Goal: Task Accomplishment & Management: Complete application form

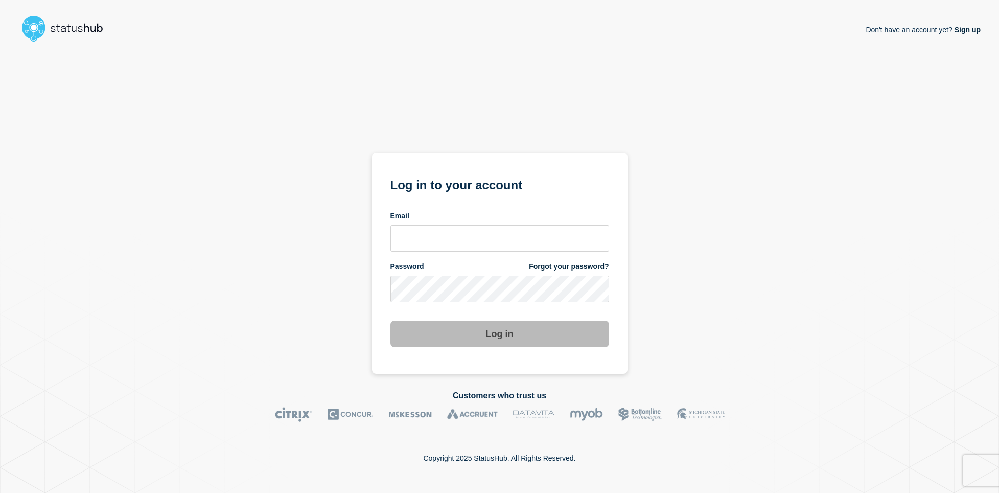
type input "[PERSON_NAME][EMAIL_ADDRESS][PERSON_NAME][DOMAIN_NAME]"
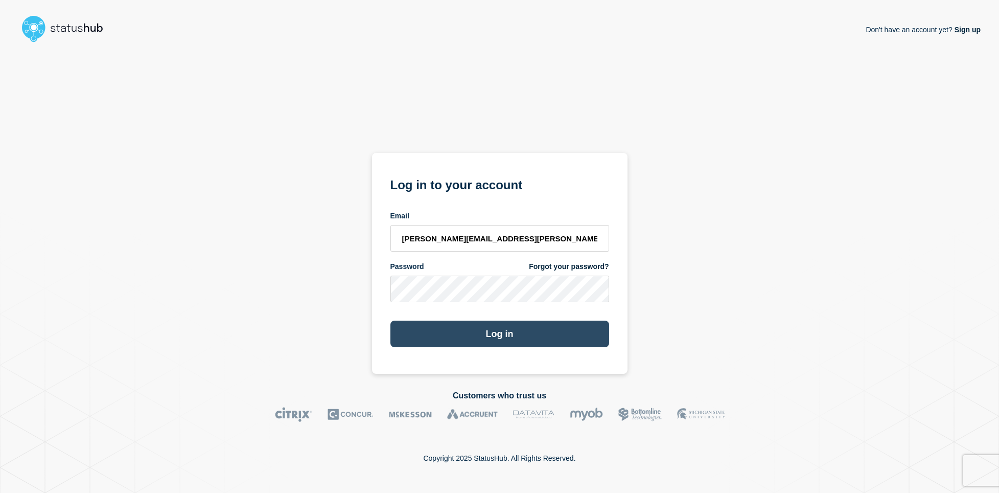
click at [500, 331] on button "Log in" at bounding box center [500, 333] width 219 height 27
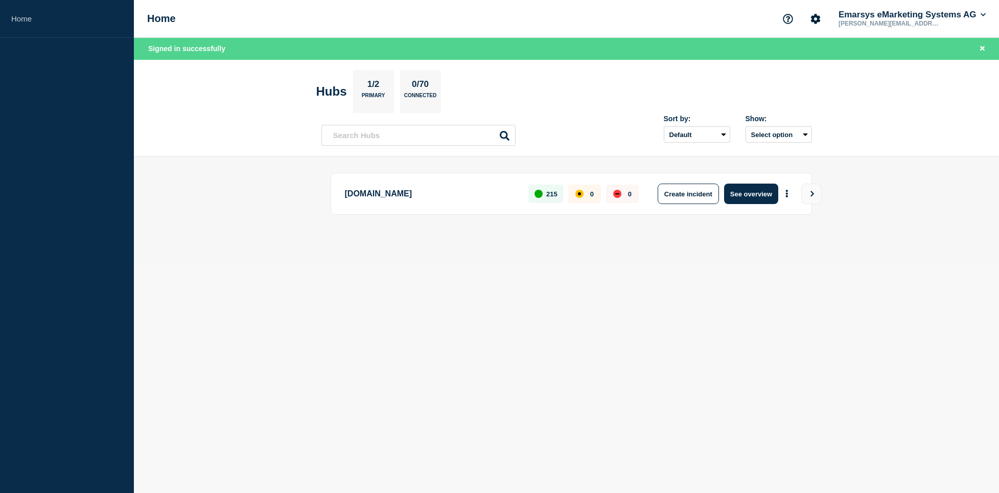
click at [525, 292] on body "Home Home Emarsys eMarketing Systems AG [EMAIL_ADDRESS][PERSON_NAME][DOMAIN_NAM…" at bounding box center [499, 246] width 999 height 493
click at [699, 197] on button "Create incident" at bounding box center [688, 193] width 61 height 20
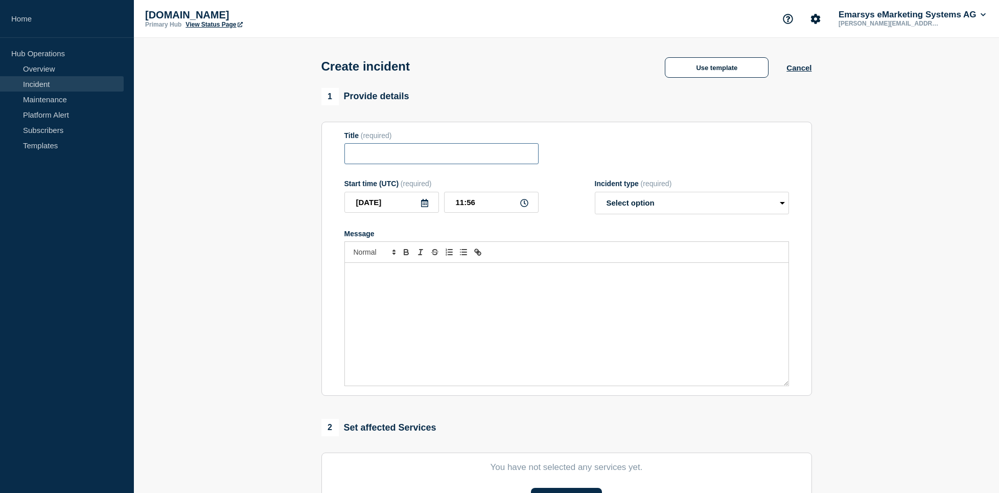
click at [444, 160] on input "Title" at bounding box center [442, 153] width 194 height 21
paste input "We are observing a degraded service with"
type input "We are observing a degraded service with suite56"
click at [595, 192] on select "Select option Investigating Identified Monitoring" at bounding box center [692, 203] width 194 height 22
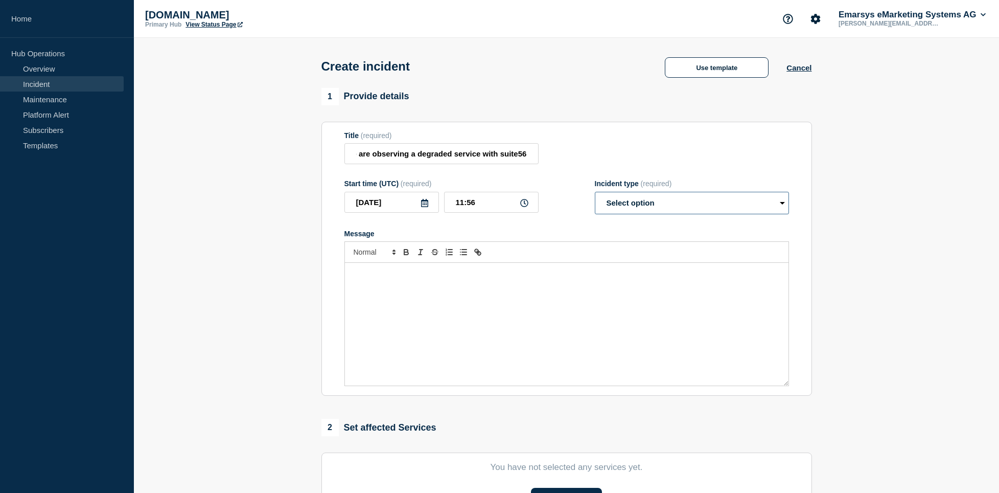
select select "identified"
click option "Identified" at bounding box center [0, 0] width 0 height 0
click at [449, 304] on div "Message" at bounding box center [567, 324] width 444 height 123
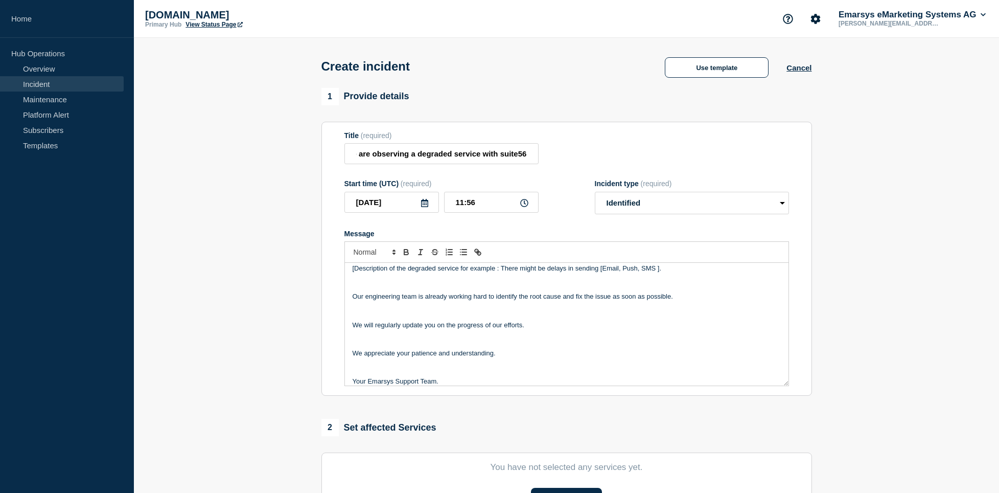
click at [413, 377] on p "Message" at bounding box center [567, 372] width 428 height 9
click at [394, 348] on p "Message" at bounding box center [567, 346] width 428 height 9
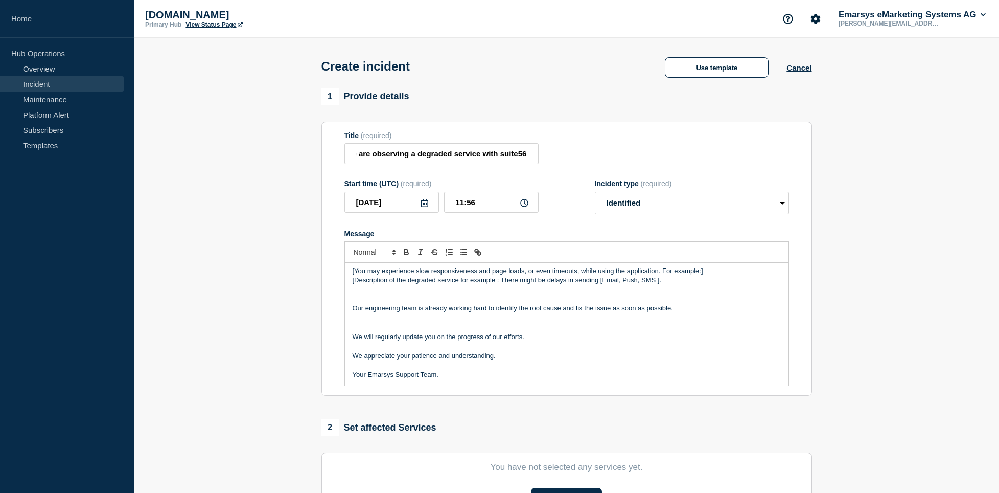
click at [392, 320] on p "Message" at bounding box center [567, 317] width 428 height 9
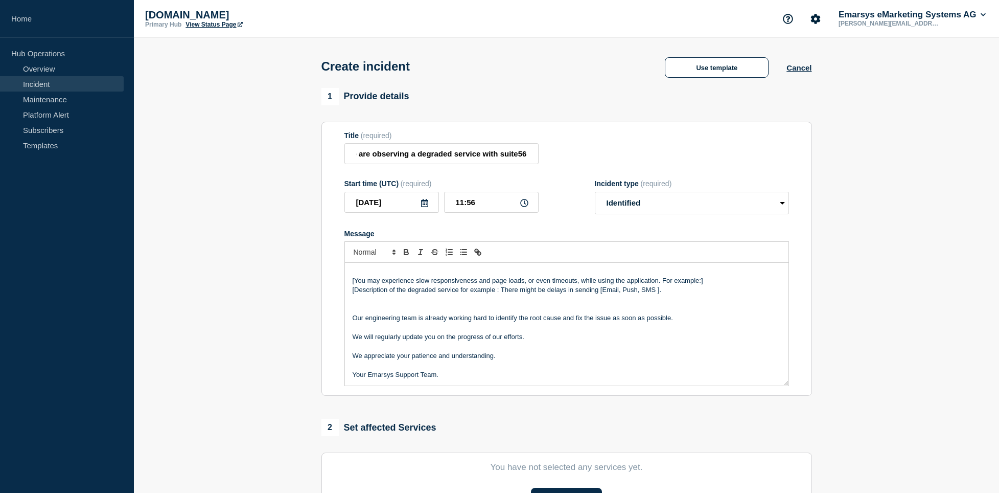
scroll to position [22, 0]
click at [396, 304] on p "Message" at bounding box center [567, 298] width 428 height 9
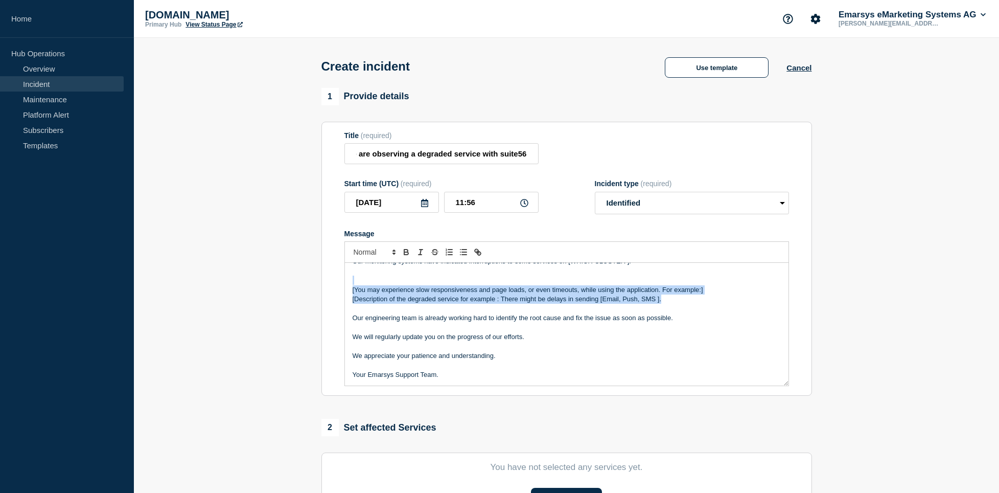
drag, startPoint x: 536, startPoint y: 303, endPoint x: 329, endPoint y: 287, distance: 208.1
click at [345, 287] on div "Our monitoring systems have indicated interruptions to some services on [WHICH …" at bounding box center [567, 324] width 444 height 123
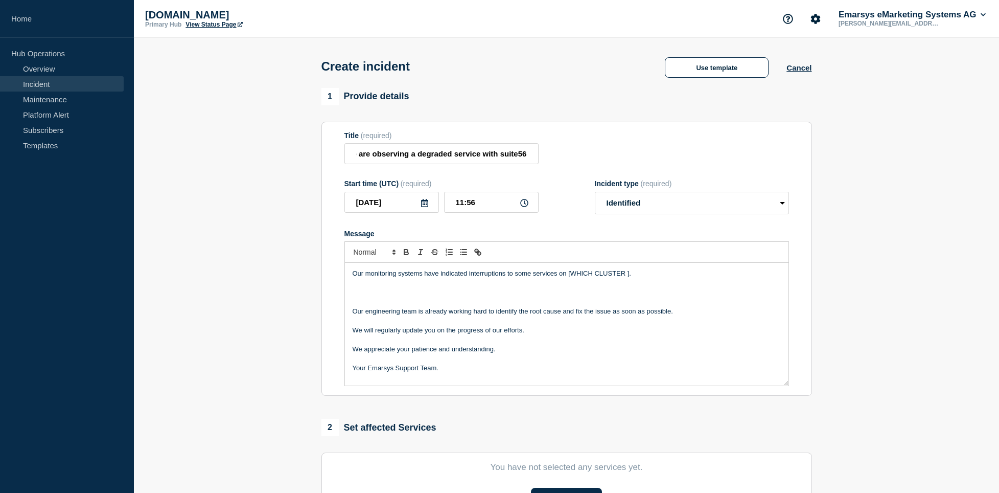
scroll to position [0, 0]
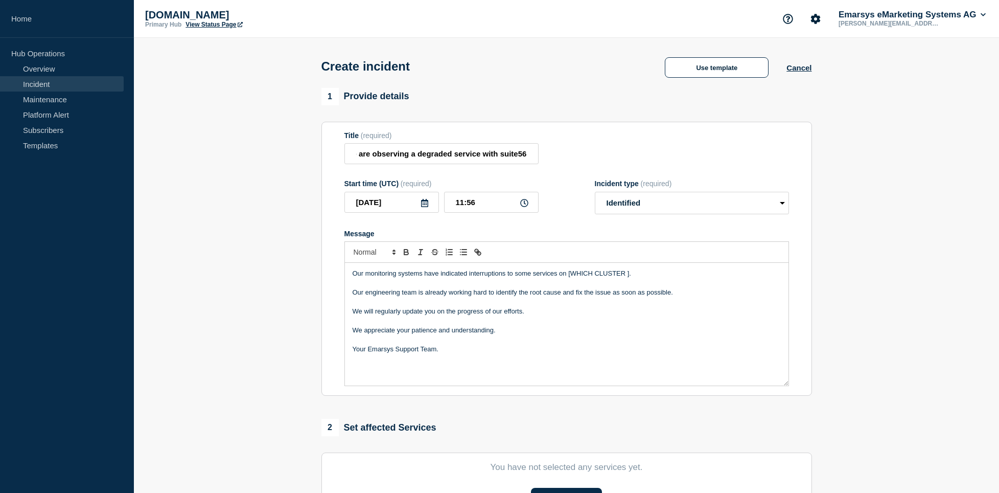
click at [581, 276] on p "Our monitoring systems have indicated interruptions to some services on [WHICH …" at bounding box center [567, 273] width 428 height 9
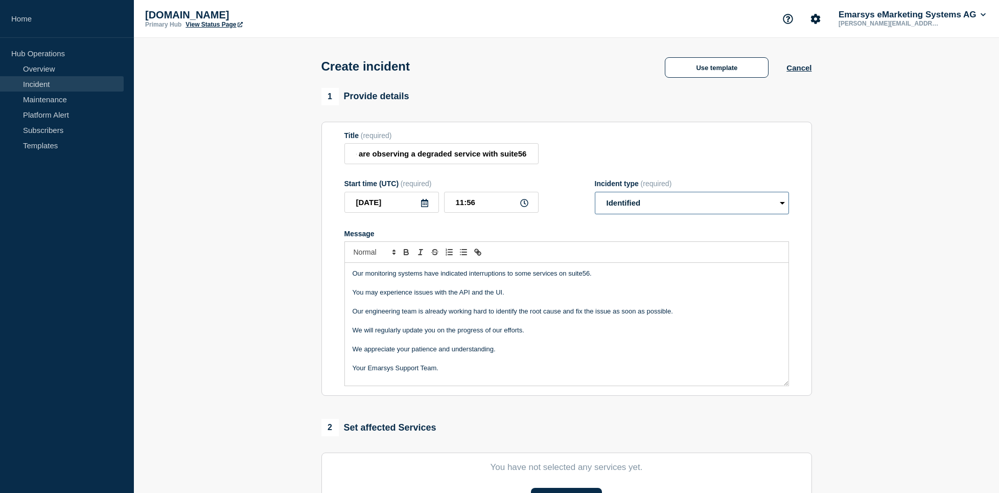
click at [595, 192] on select "Select option Investigating Identified Monitoring" at bounding box center [692, 203] width 194 height 22
select select "investigating"
click option "Investigating" at bounding box center [0, 0] width 0 height 0
click at [599, 278] on p "Our monitoring systems have indicated interruptions to some services on suite56." at bounding box center [567, 273] width 428 height 9
click at [523, 297] on p "You may experience issues with the API and the UI." at bounding box center [567, 292] width 428 height 9
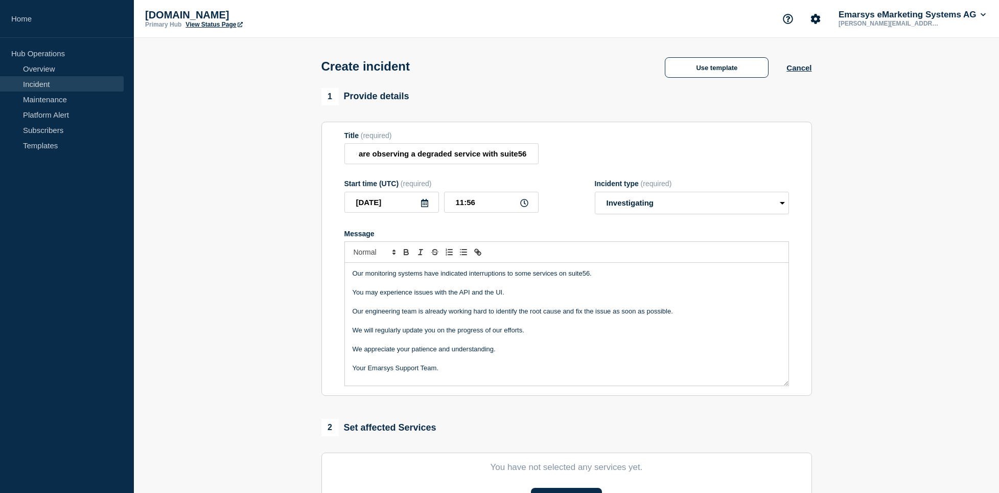
click at [526, 276] on p "Our monitoring systems have indicated interruptions to some services on suite56." at bounding box center [567, 273] width 428 height 9
click at [555, 278] on p "Our monitoring systems have indicated interruptions to some services on suite56." at bounding box center [567, 273] width 428 height 9
click at [524, 296] on p "You may experience issues with the API and the UI." at bounding box center [567, 292] width 428 height 9
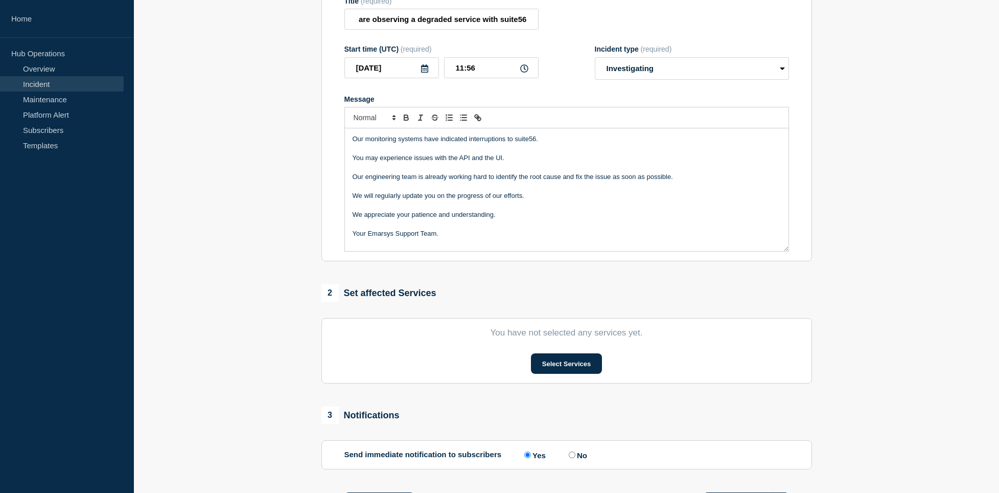
scroll to position [209, 0]
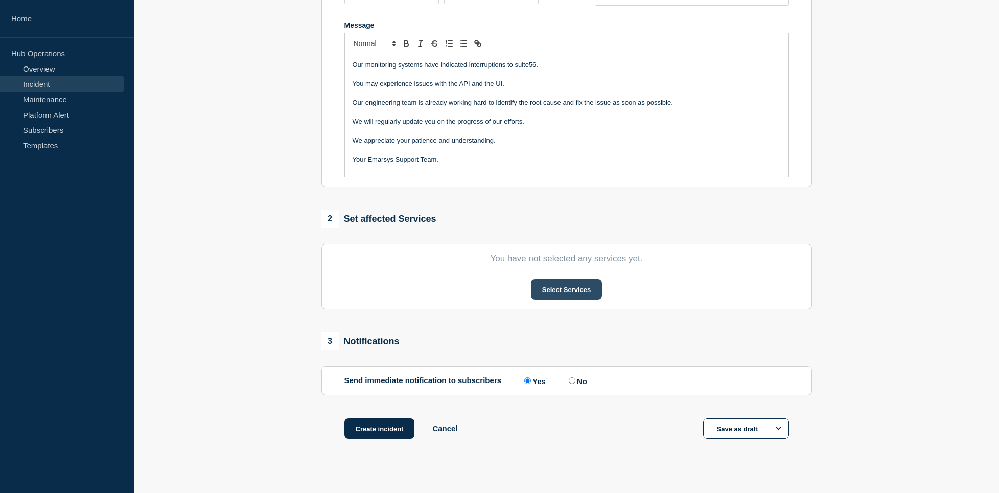
click at [560, 294] on button "Select Services" at bounding box center [566, 289] width 71 height 20
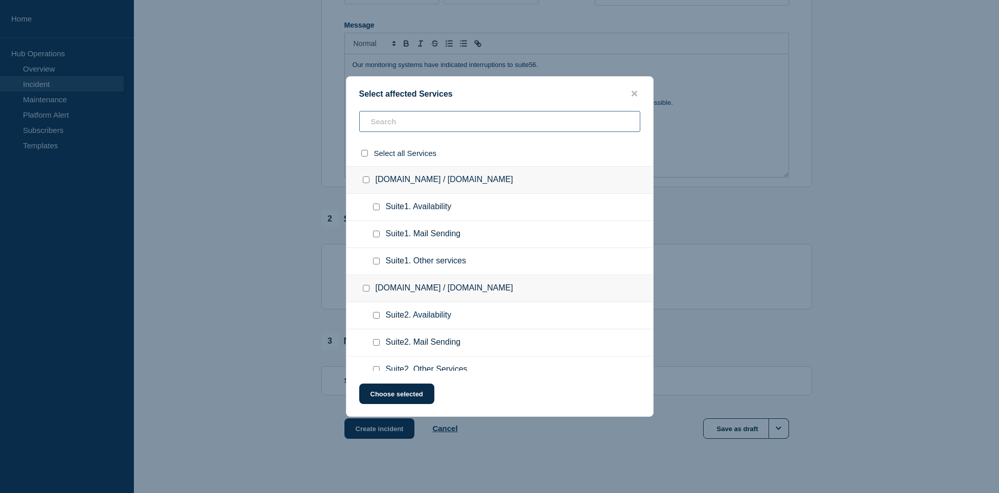
click at [419, 117] on input "text" at bounding box center [499, 121] width 281 height 21
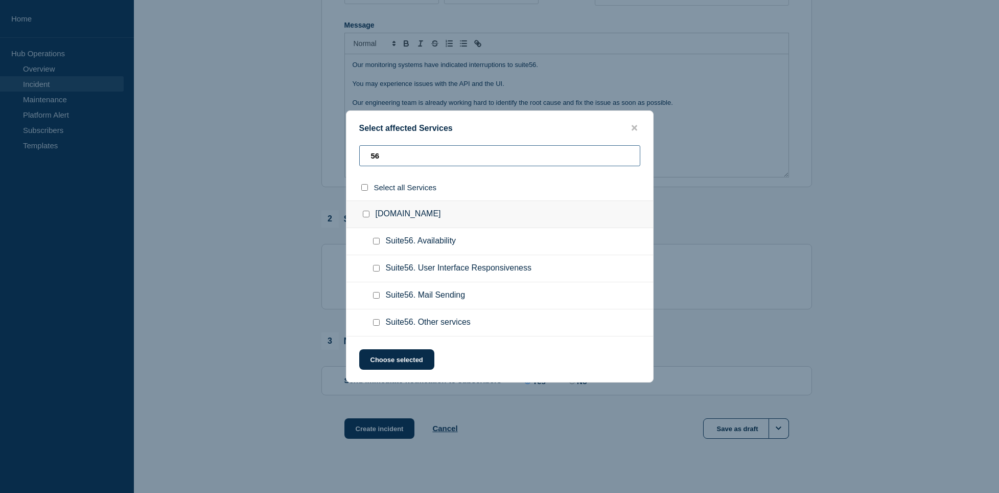
type input "56"
click at [377, 269] on input "Suite56. User Interface Responsiveness checkbox" at bounding box center [376, 268] width 7 height 7
checkbox input "true"
click at [377, 244] on input "Suite56. Availability checkbox" at bounding box center [376, 241] width 7 height 7
checkbox input "true"
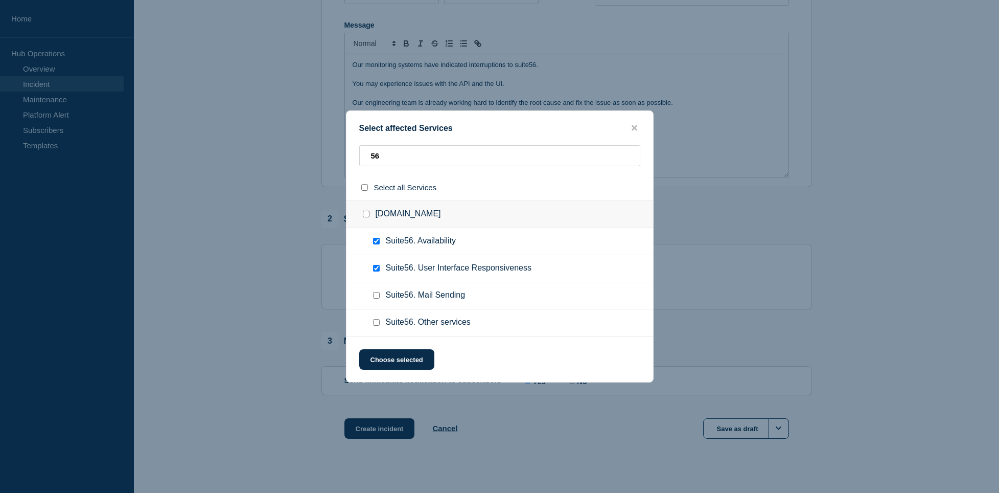
click at [375, 318] on ul "Suite56. Other services" at bounding box center [500, 322] width 307 height 27
click at [377, 323] on input "Suite56. Other services checkbox" at bounding box center [376, 322] width 7 height 7
checkbox input "true"
click at [379, 295] on input "Suite56. Mail Sending checkbox" at bounding box center [376, 295] width 7 height 7
checkbox input "true"
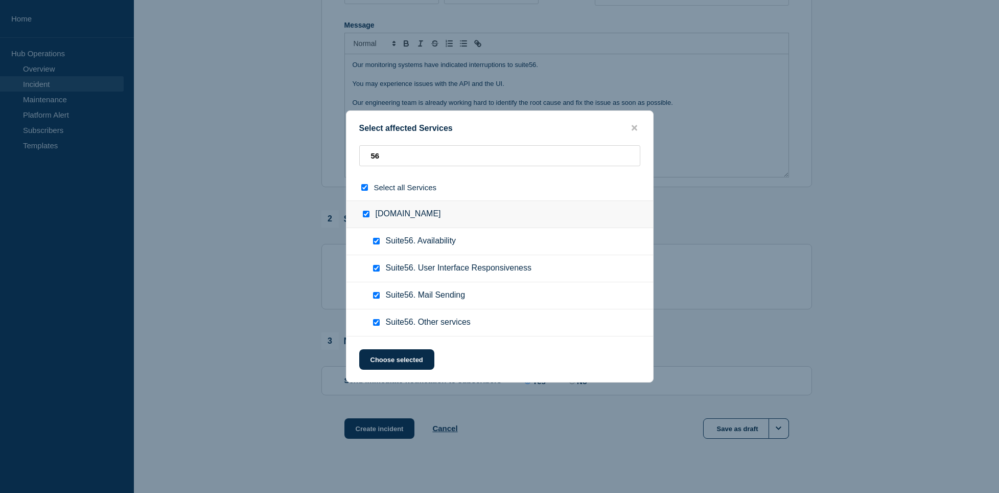
checkbox input "true"
click at [404, 361] on button "Choose selected" at bounding box center [396, 359] width 75 height 20
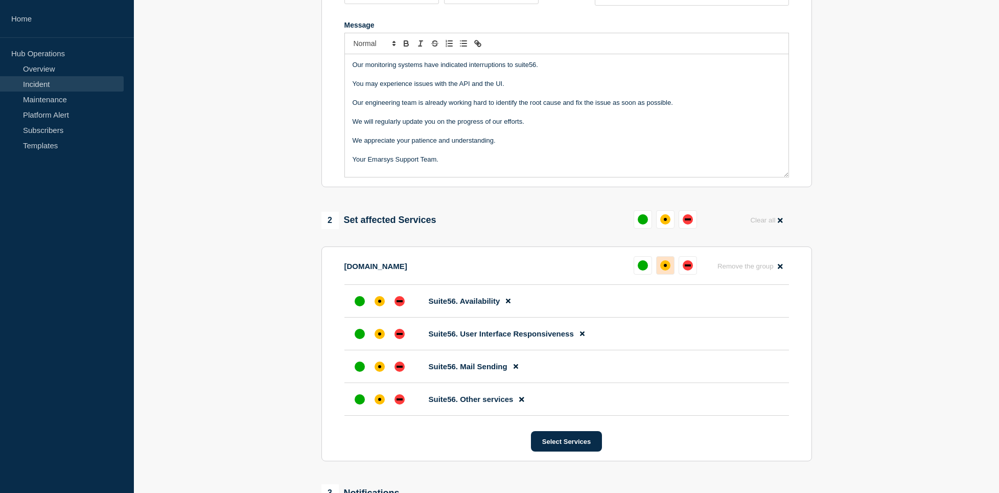
click at [667, 268] on div "affected" at bounding box center [665, 265] width 10 height 10
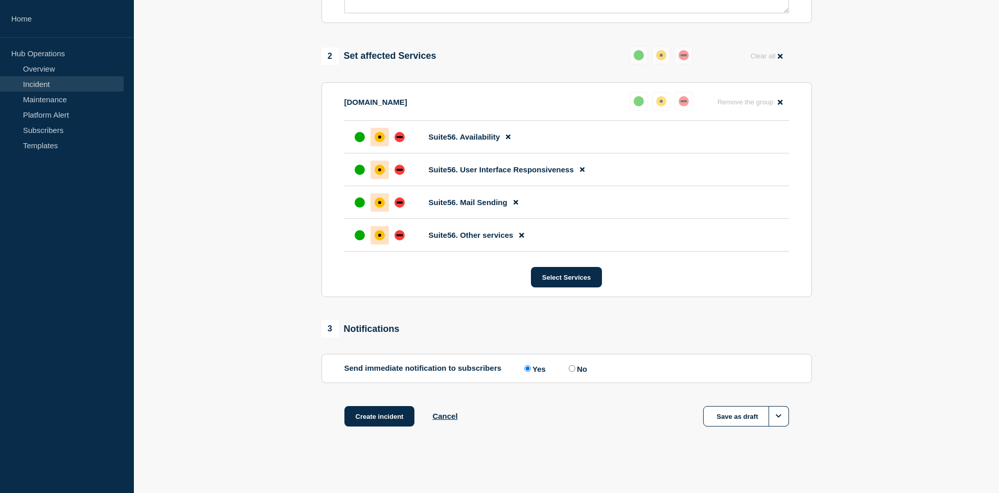
scroll to position [381, 0]
click at [371, 415] on button "Create incident" at bounding box center [380, 416] width 71 height 20
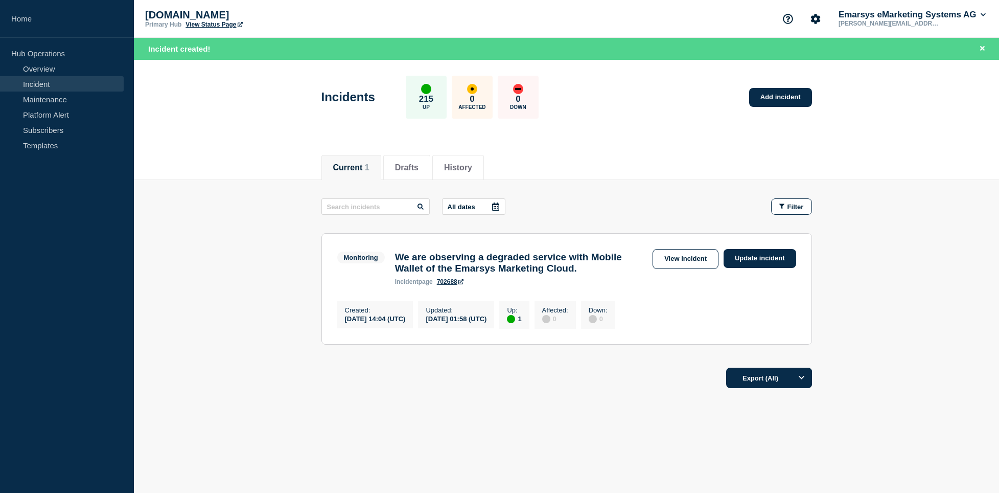
click at [241, 243] on main "All dates Filter Monitoring 1 Up We are observing a degraded service with Mobil…" at bounding box center [566, 270] width 865 height 180
click at [246, 51] on button "Reload" at bounding box center [247, 48] width 26 height 9
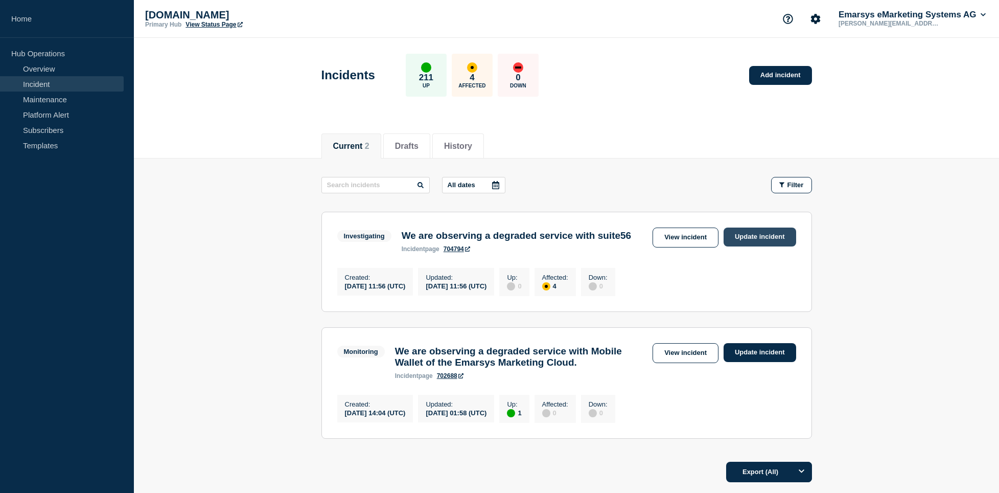
click at [763, 239] on link "Update incident" at bounding box center [760, 236] width 73 height 19
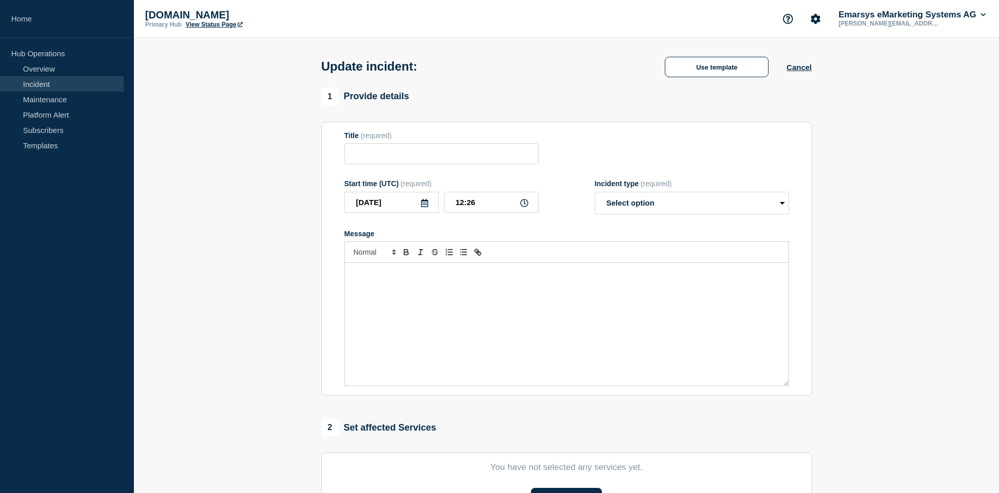
type input "We are observing a degraded service with suite56"
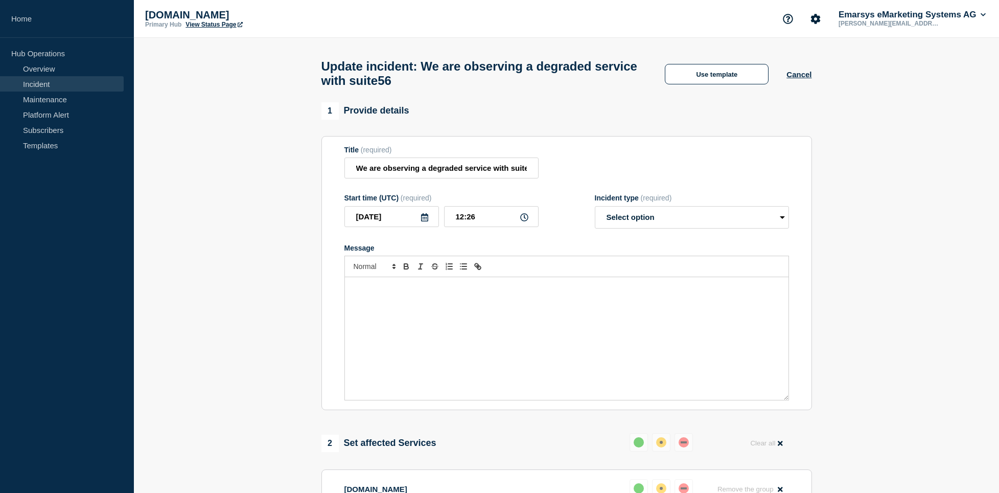
click at [630, 319] on div "Message" at bounding box center [567, 338] width 444 height 123
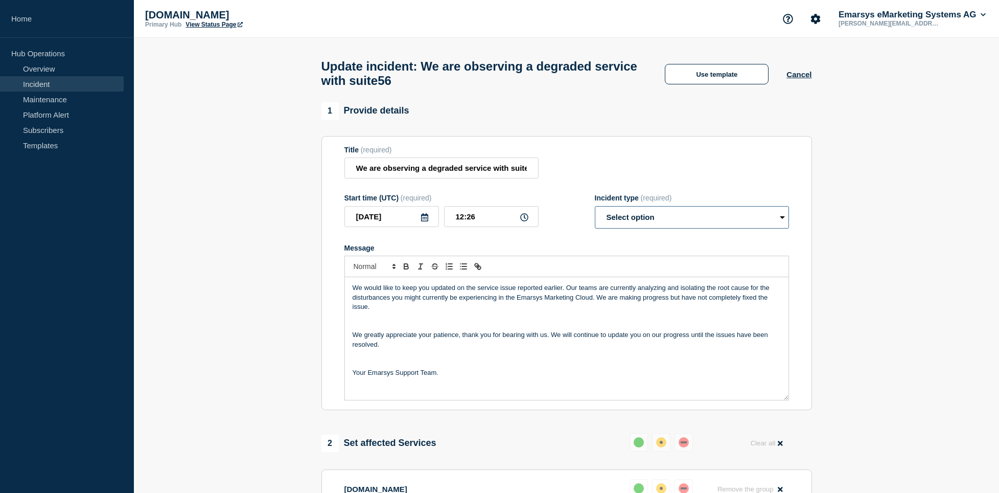
click at [595, 206] on select "Select option Investigating Identified Monitoring Resolved" at bounding box center [692, 217] width 194 height 22
select select "investigating"
click option "Investigating" at bounding box center [0, 0] width 0 height 0
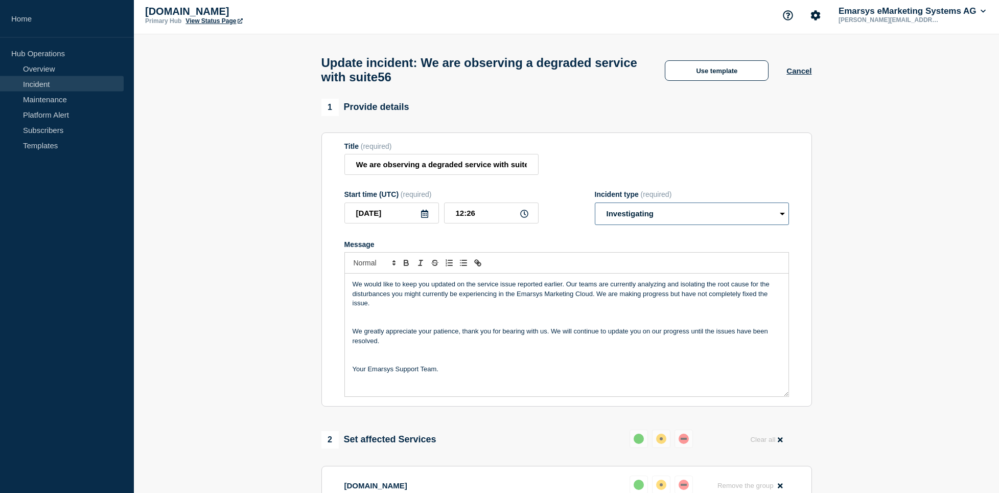
scroll to position [209, 0]
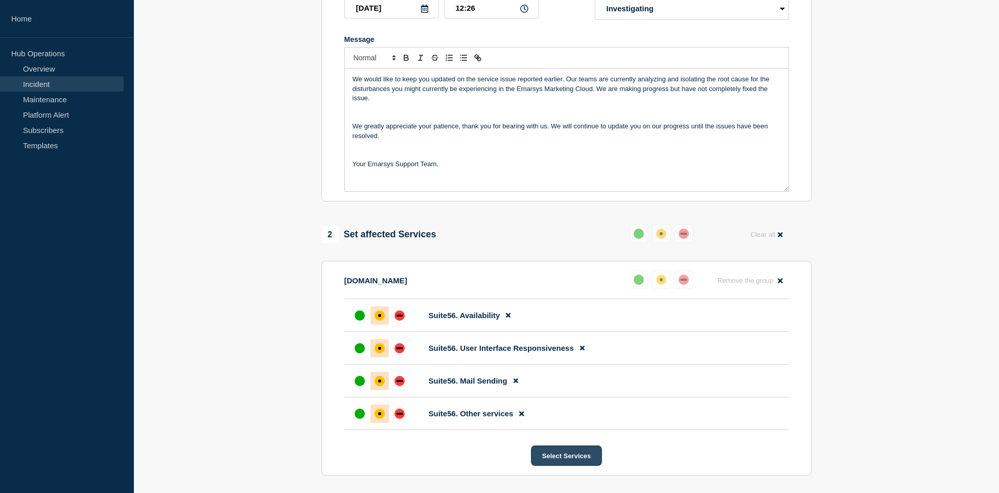
click at [547, 463] on button "Select Services" at bounding box center [566, 455] width 71 height 20
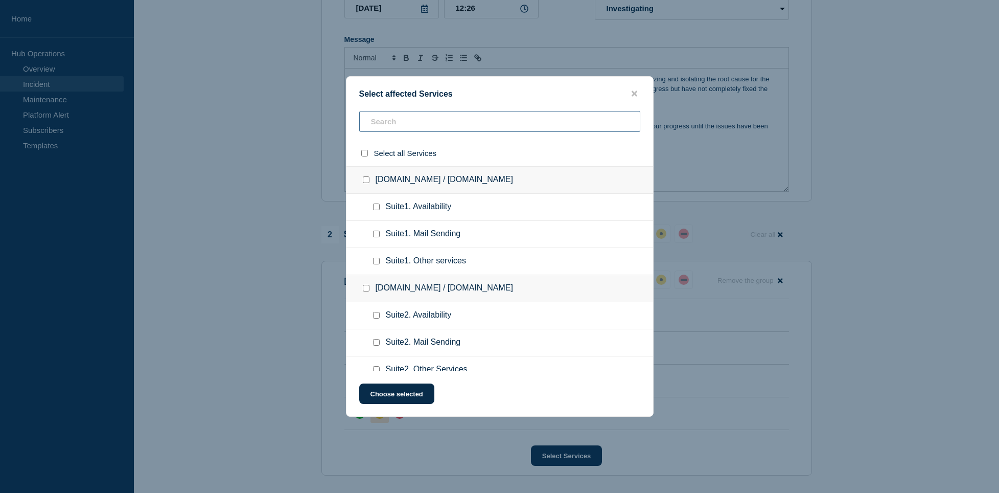
click at [418, 114] on input "text" at bounding box center [499, 121] width 281 height 21
click at [636, 95] on icon "close button" at bounding box center [635, 94] width 6 height 6
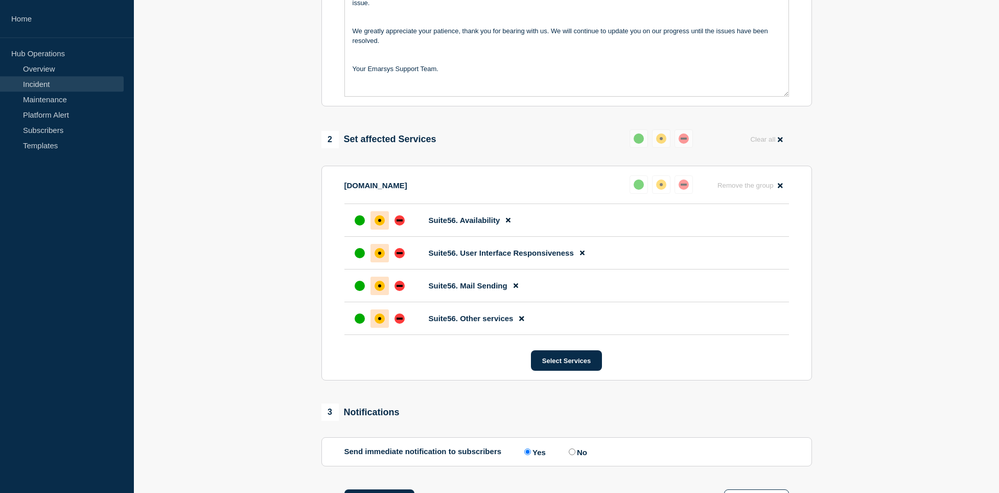
scroll to position [458, 0]
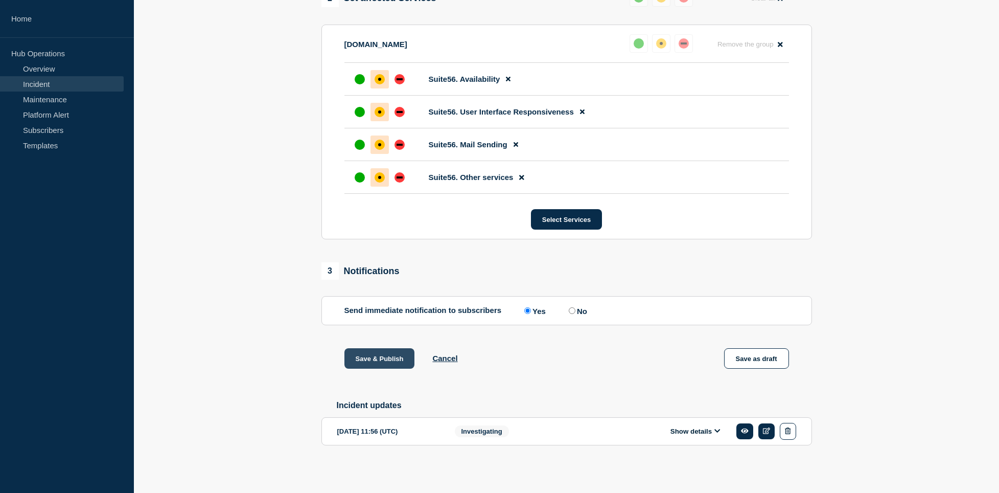
click at [367, 357] on button "Save & Publish" at bounding box center [380, 358] width 71 height 20
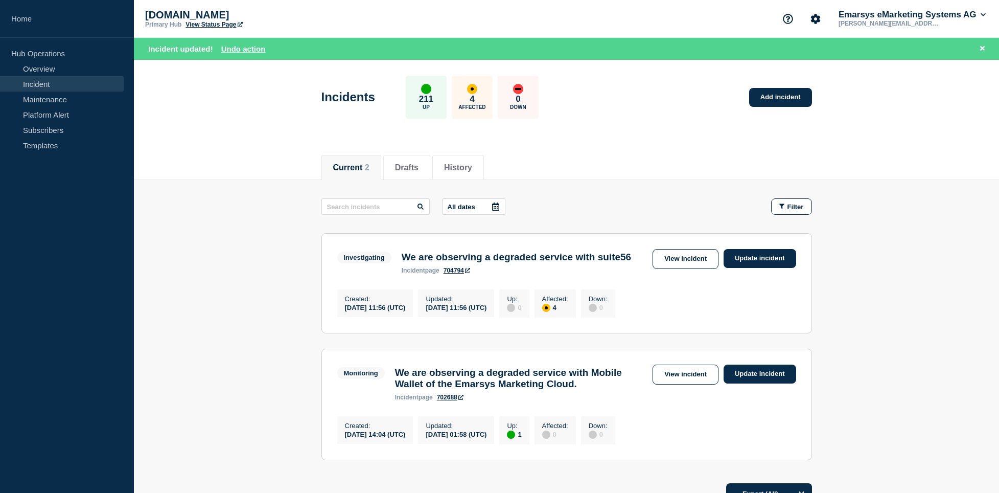
click at [200, 116] on header "Incidents 211 Up 4 Affected 0 Down Add incident" at bounding box center [566, 102] width 865 height 85
